Goal: Task Accomplishment & Management: Manage account settings

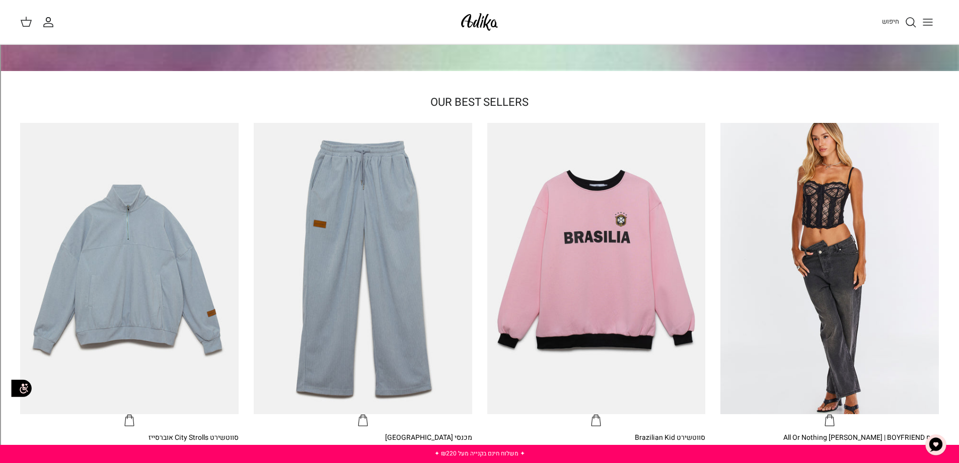
scroll to position [302, 0]
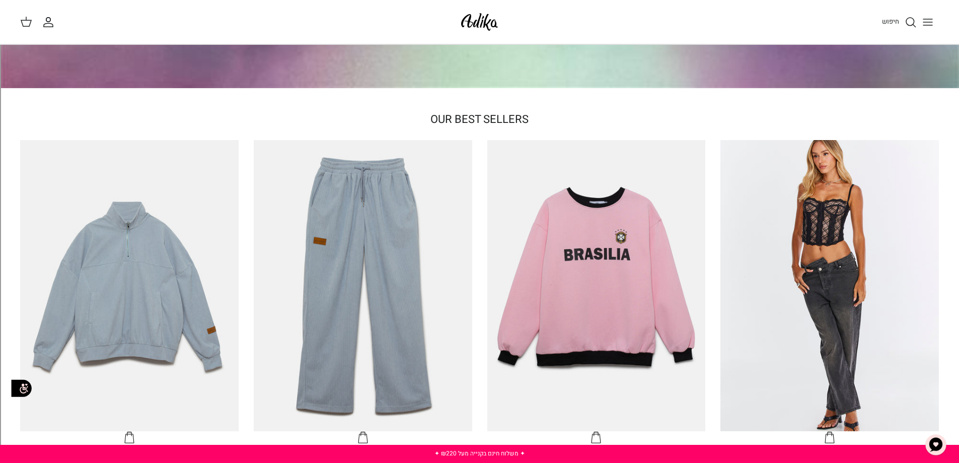
click at [882, 22] on link "חיפוש" at bounding box center [899, 22] width 35 height 12
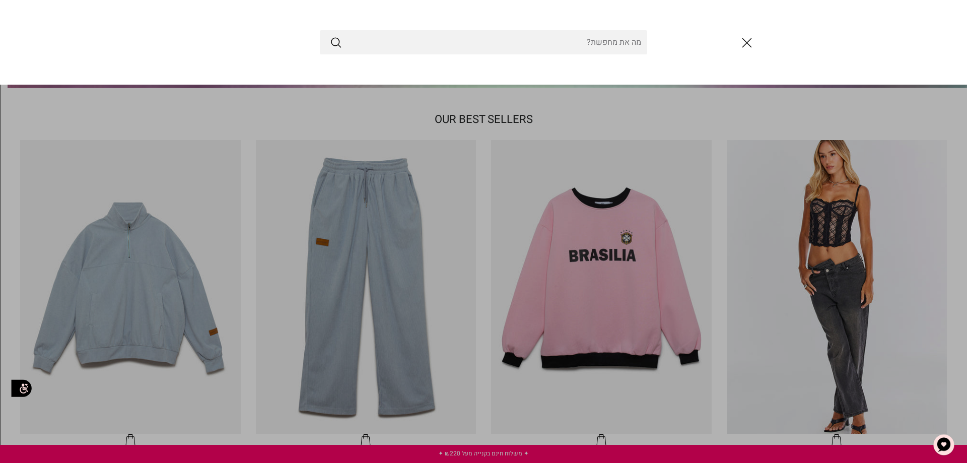
click at [758, 41] on button "סגור" at bounding box center [746, 42] width 27 height 27
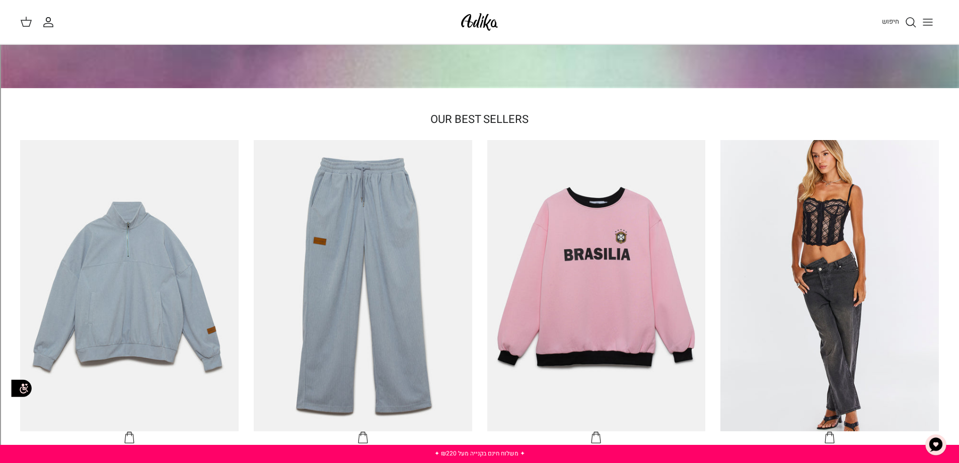
click at [926, 19] on line "Toggle menu" at bounding box center [927, 19] width 9 height 0
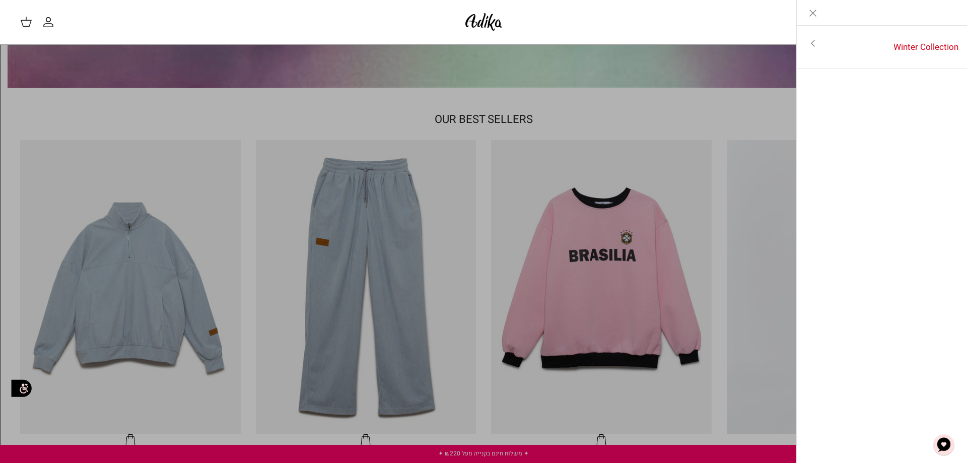
click at [818, 16] on icon "Close" at bounding box center [813, 13] width 12 height 12
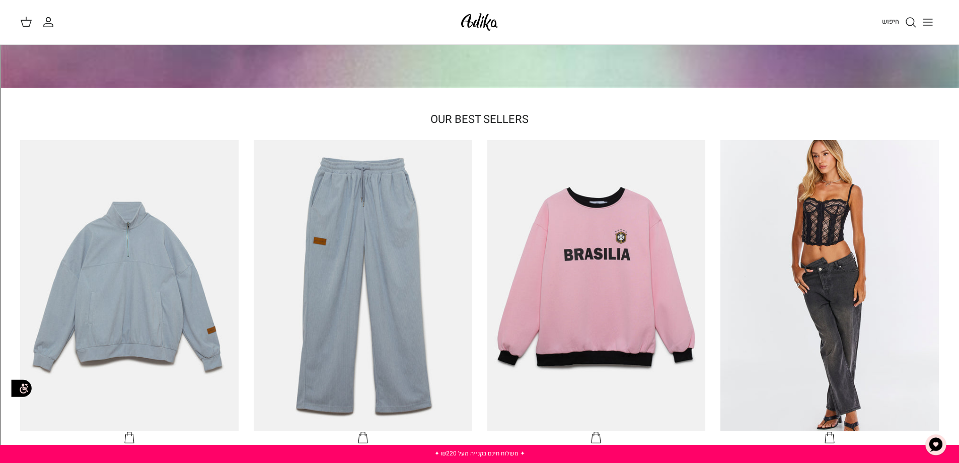
click at [46, 19] on circle "החשבון שלי" at bounding box center [48, 19] width 5 height 5
